Goal: Task Accomplishment & Management: Use online tool/utility

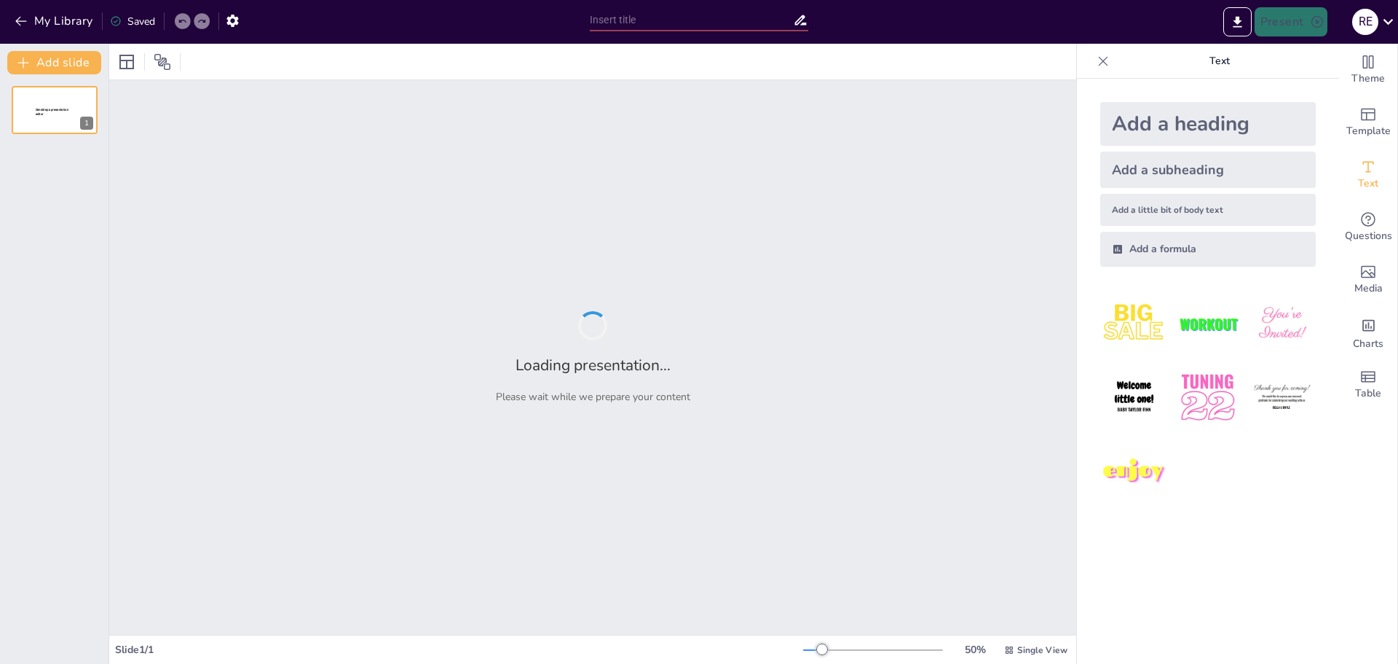
type input "Unsere Mission und Vision: Der Weg zu unserem Erfolg"
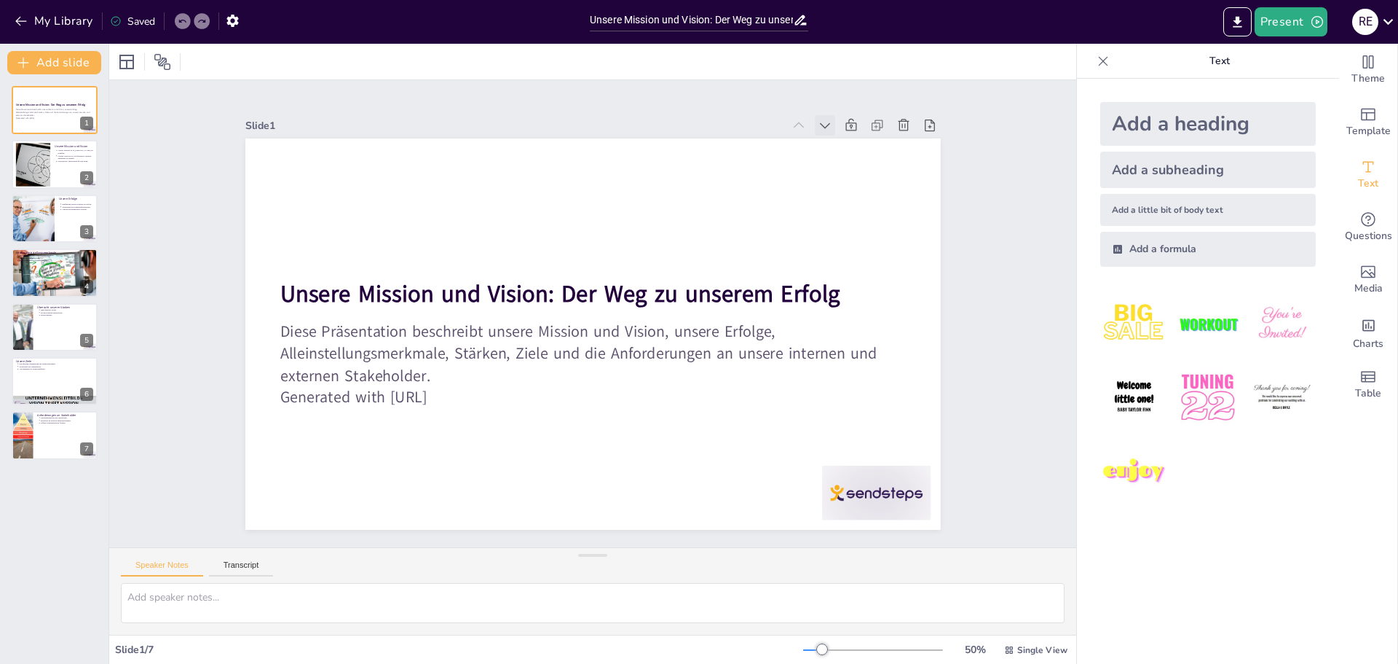
click at [644, 603] on icon at bounding box center [638, 609] width 9 height 12
click at [876, 232] on icon at bounding box center [882, 236] width 12 height 9
click at [867, 202] on icon at bounding box center [872, 206] width 11 height 8
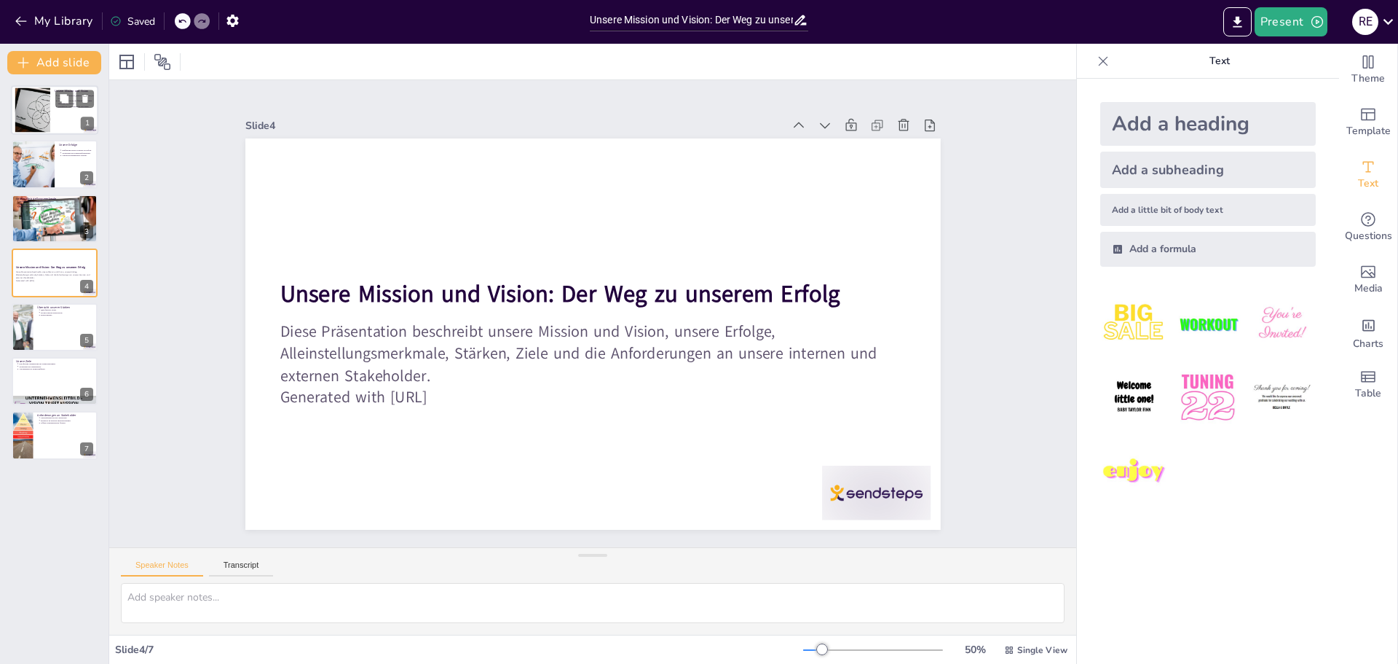
click at [42, 112] on div at bounding box center [32, 110] width 66 height 44
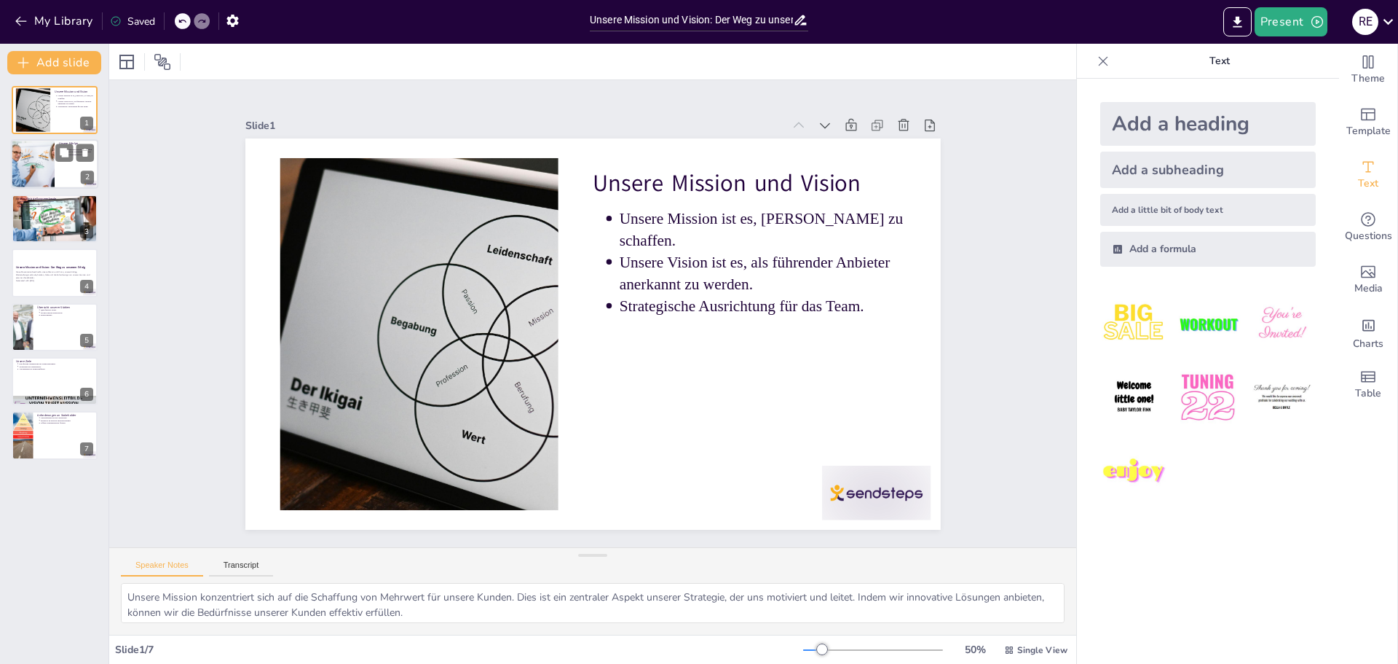
click at [50, 151] on div at bounding box center [33, 165] width 74 height 50
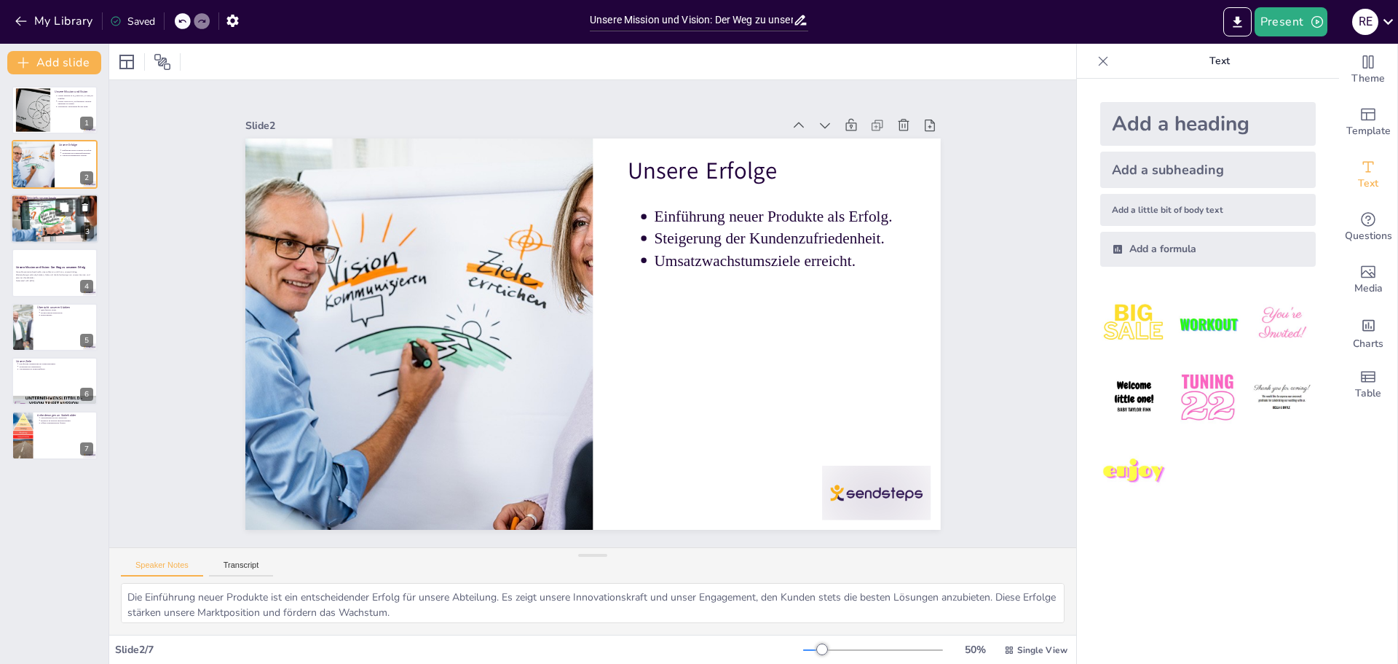
click at [55, 215] on div at bounding box center [54, 218] width 87 height 58
type textarea "Unsere Innovationskraft ist ein zentrales Alleinstellungsmerkmal. Sie ermöglich…"
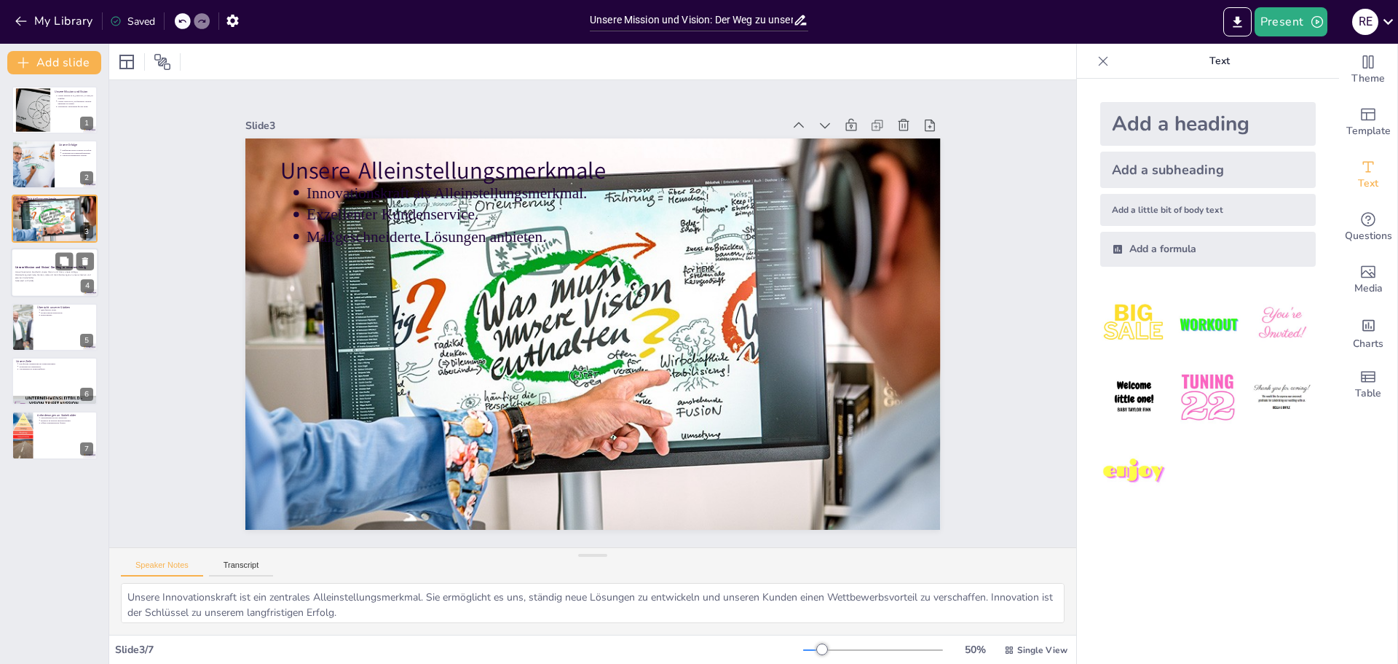
click at [47, 276] on p "Diese Präsentation beschreibt unsere Mission und Vision, unsere Erfolge, Allein…" at bounding box center [54, 275] width 79 height 8
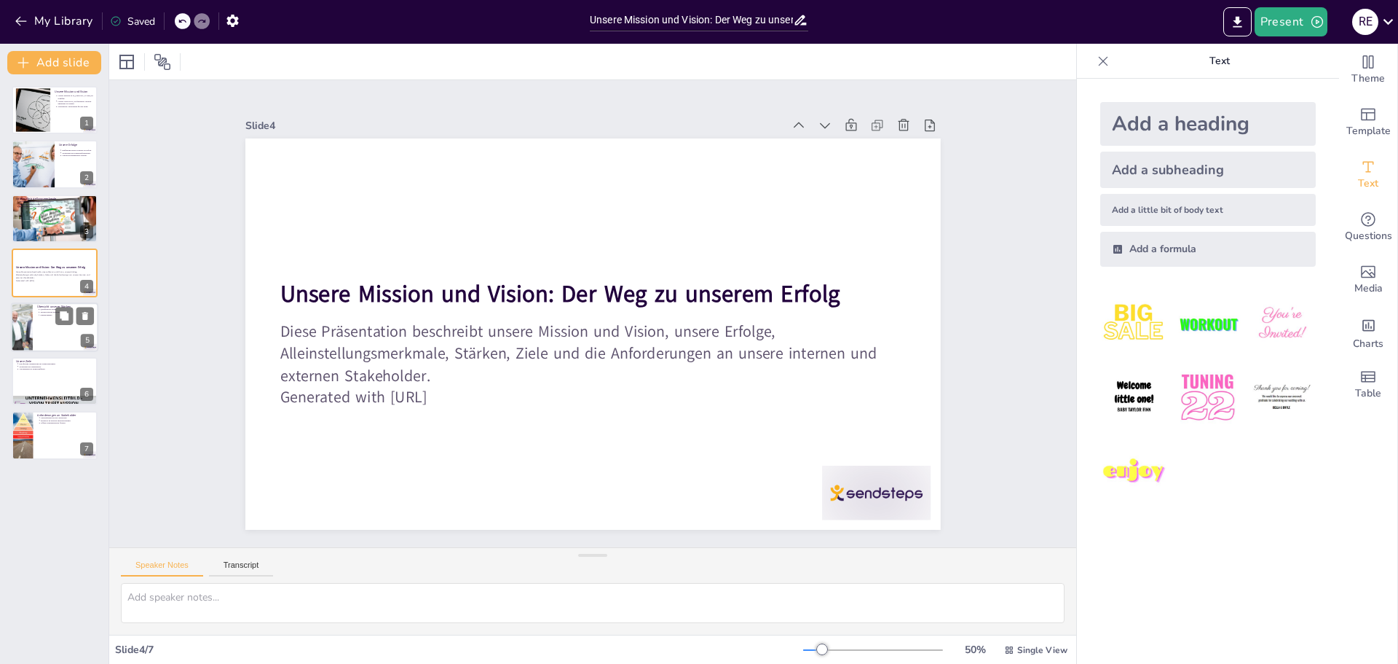
click at [44, 332] on div at bounding box center [54, 327] width 87 height 50
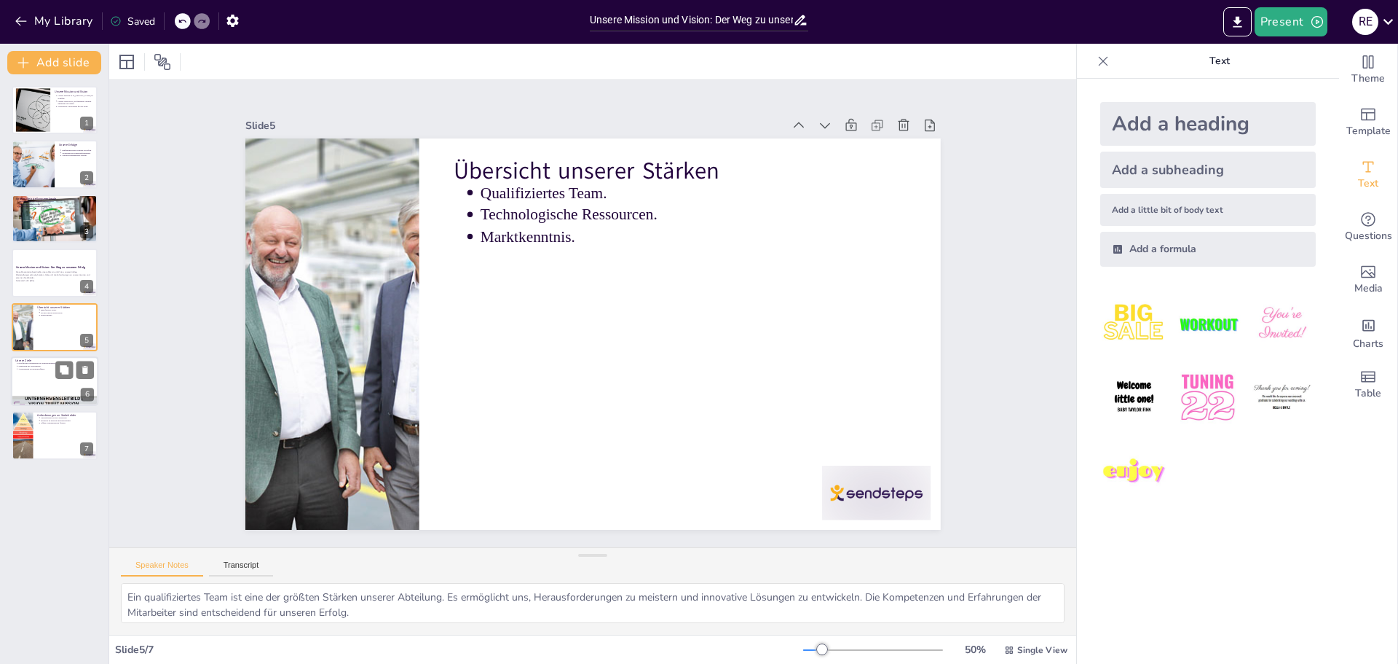
click at [46, 380] on div at bounding box center [54, 381] width 87 height 50
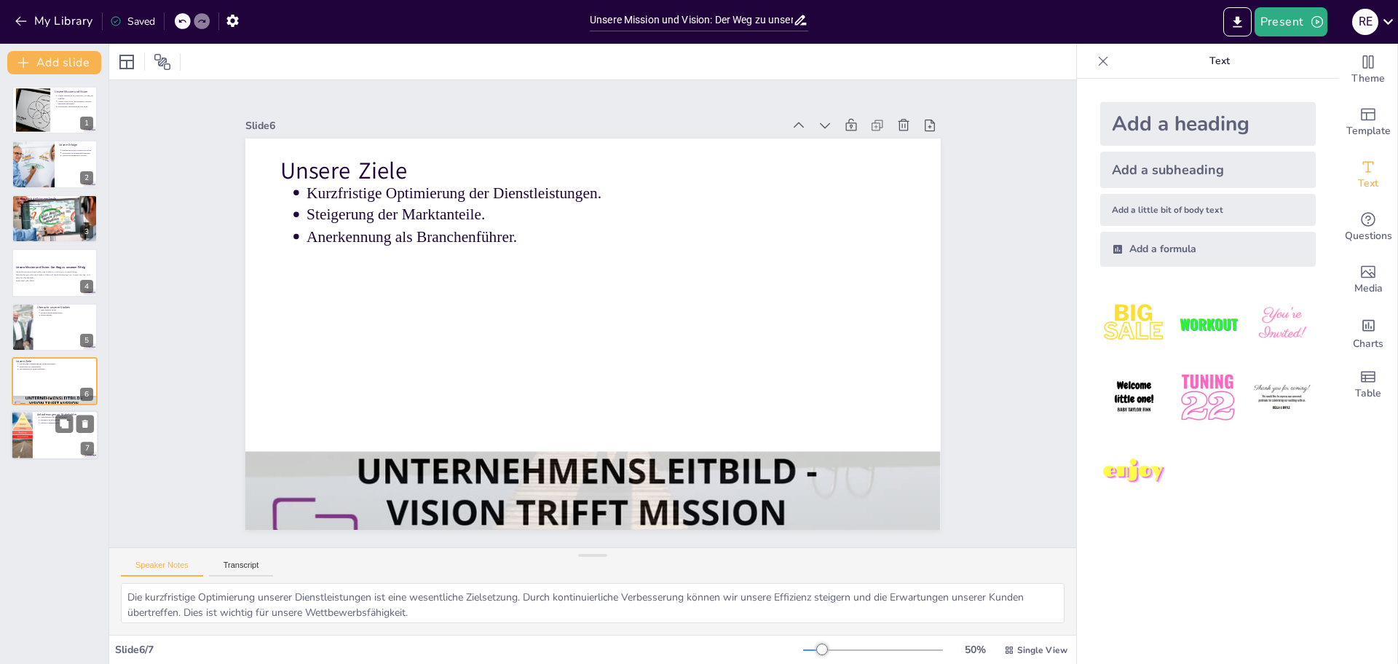
click at [50, 423] on p "Offene Kommunikation fördern." at bounding box center [68, 423] width 54 height 3
type textarea "Die Unterstützung unserer Stakeholder ist entscheidend für den Erfolg unserer S…"
